Goal: Navigation & Orientation: Find specific page/section

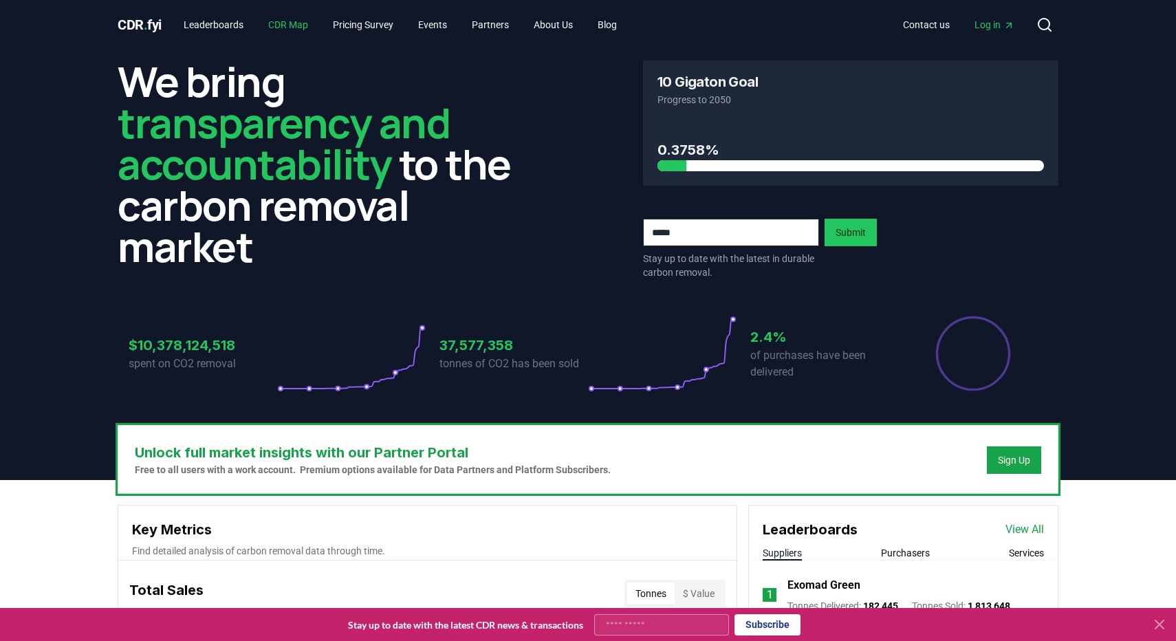
click at [290, 23] on link "CDR Map" at bounding box center [288, 24] width 62 height 25
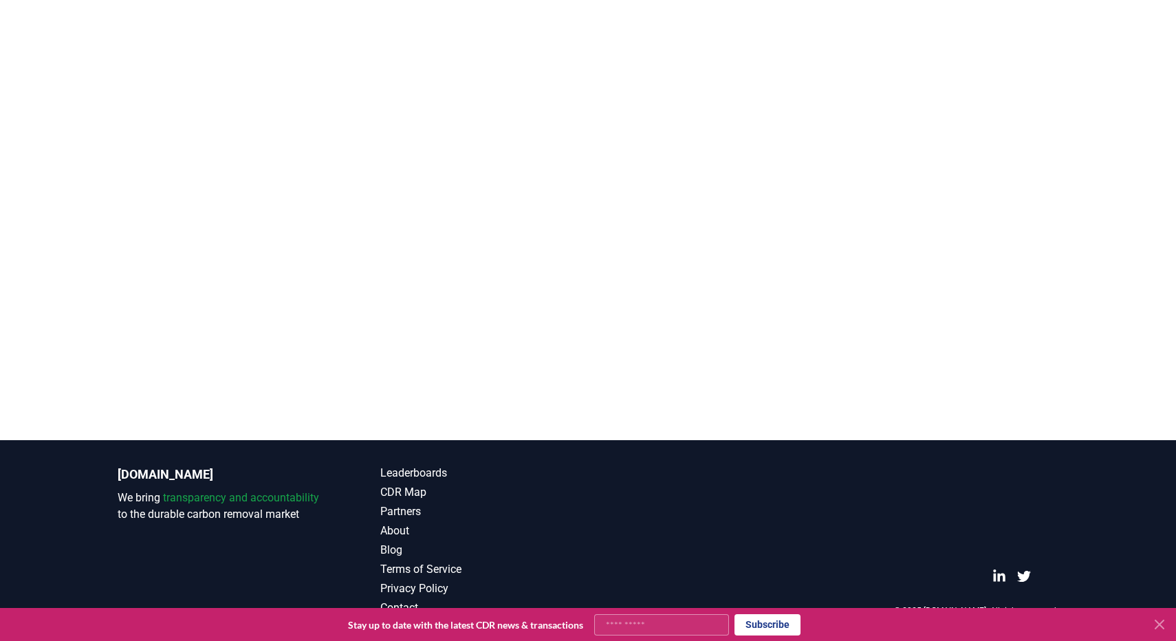
scroll to position [184, 0]
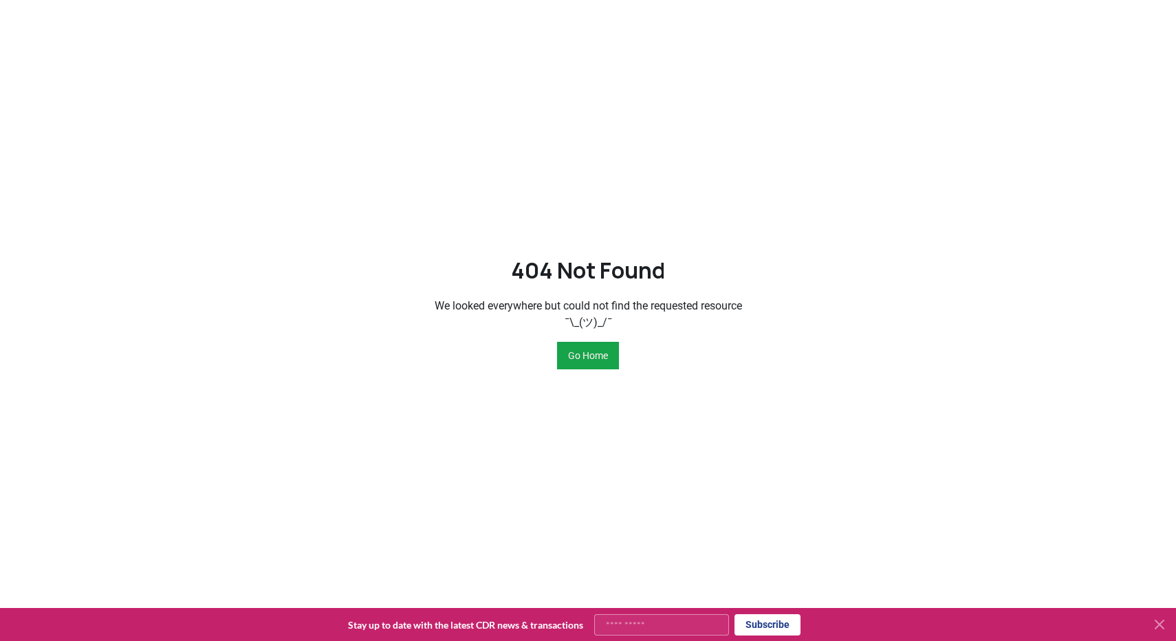
scroll to position [63, 0]
